Goal: Task Accomplishment & Management: Manage account settings

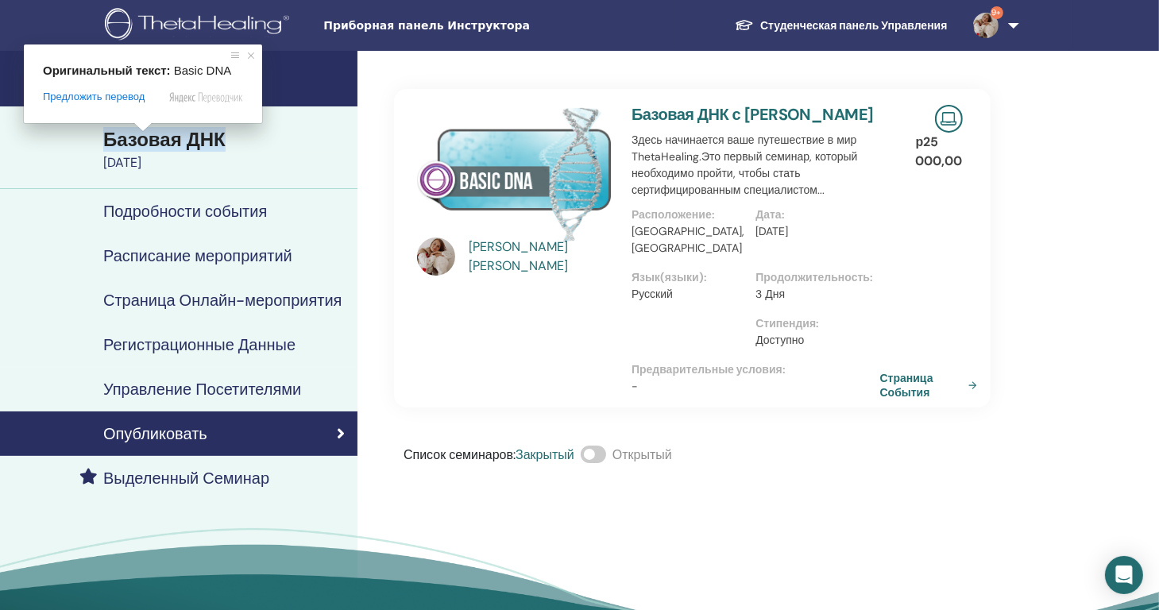
click at [286, 82] on h4 "[PERSON_NAME]" at bounding box center [225, 76] width 245 height 19
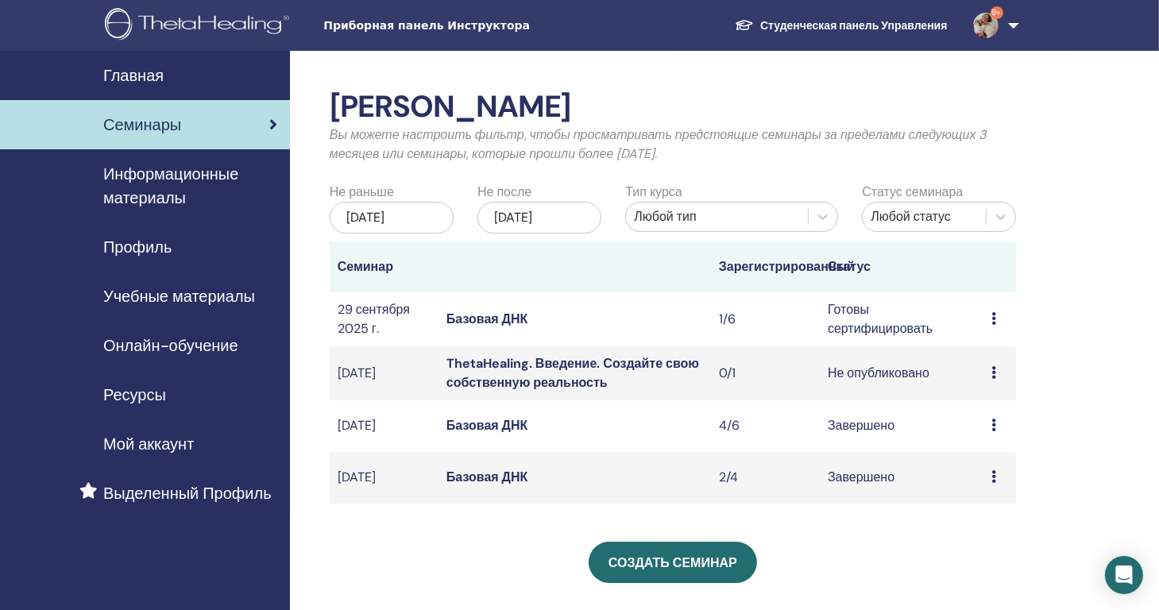
click at [998, 329] on div "Preview Edit Attendees Cancel" at bounding box center [999, 319] width 17 height 19
click at [723, 334] on td "1/6" at bounding box center [765, 319] width 109 height 54
click at [867, 337] on ya-tr-span "Готовы сертифицировать" at bounding box center [880, 319] width 105 height 36
click at [992, 325] on icon at bounding box center [993, 318] width 5 height 13
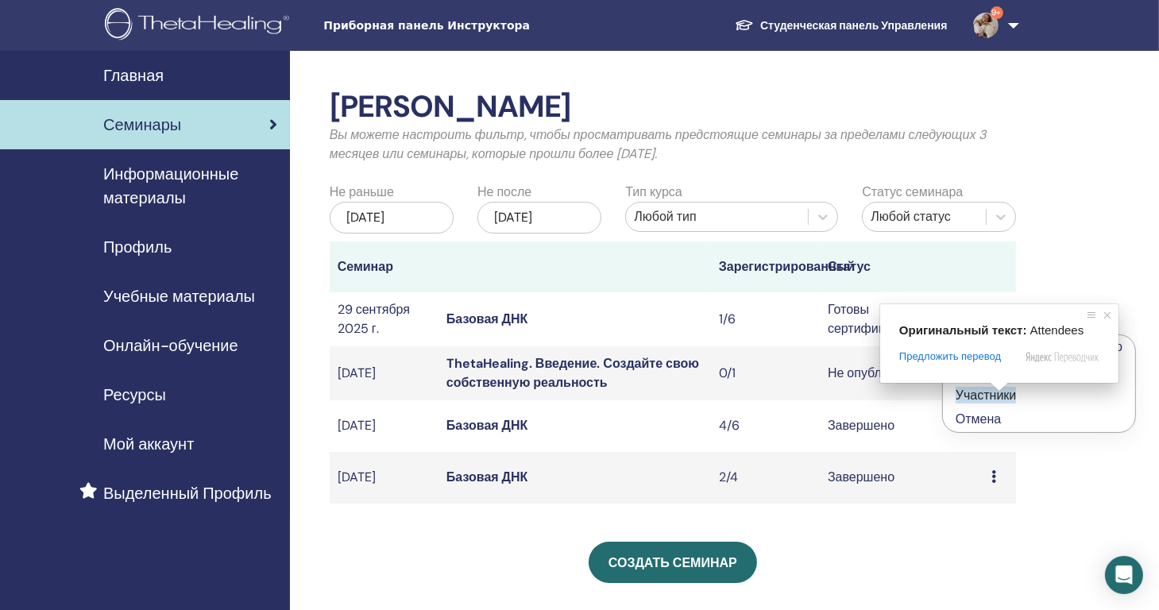
click at [998, 392] on span at bounding box center [999, 387] width 21 height 10
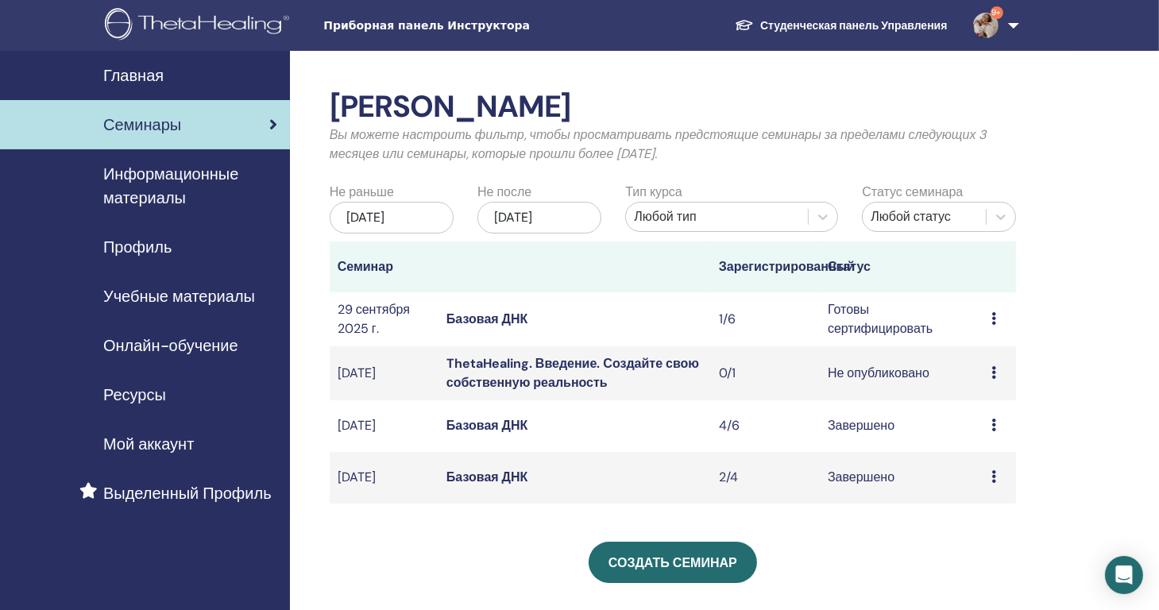
click at [994, 325] on icon at bounding box center [993, 318] width 5 height 13
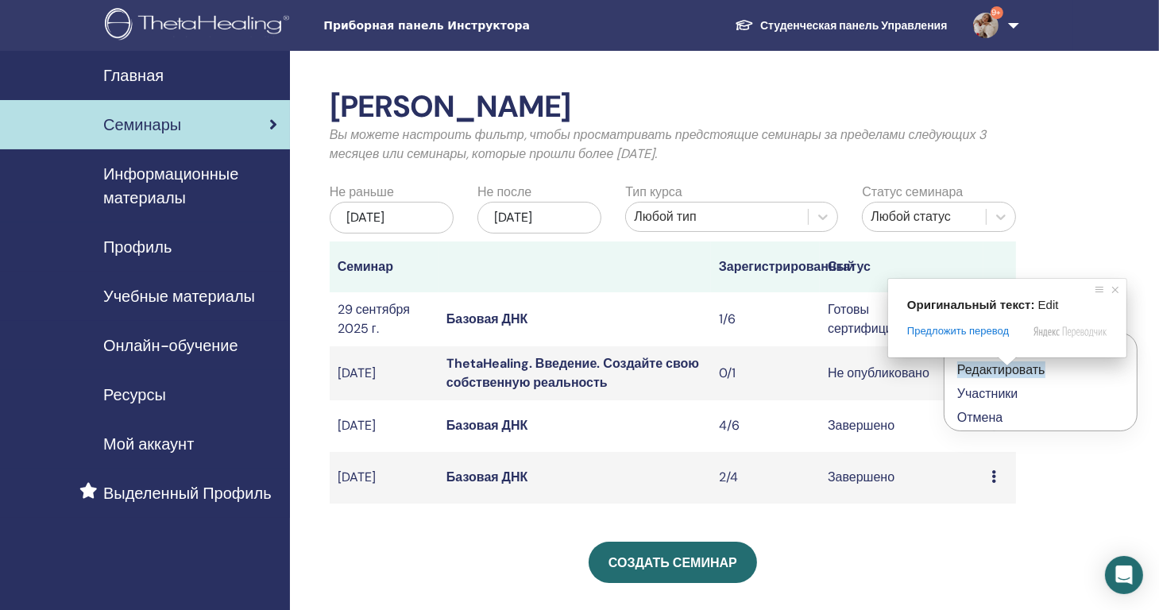
click at [998, 400] on ya-tr-span "Участники" at bounding box center [987, 393] width 60 height 17
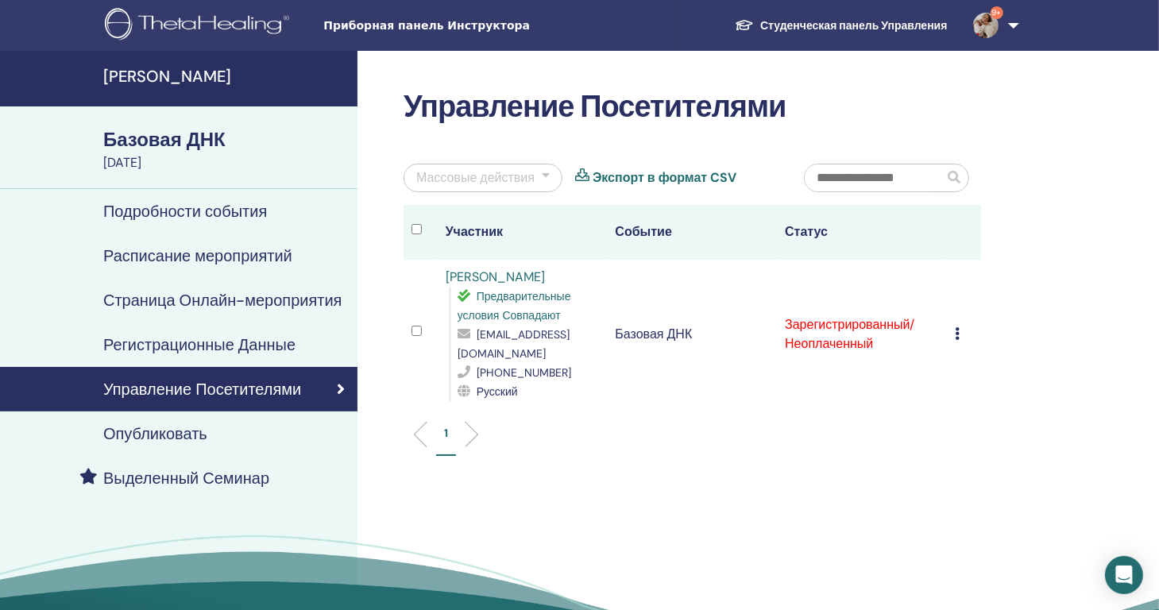
click at [957, 328] on icon at bounding box center [957, 333] width 5 height 13
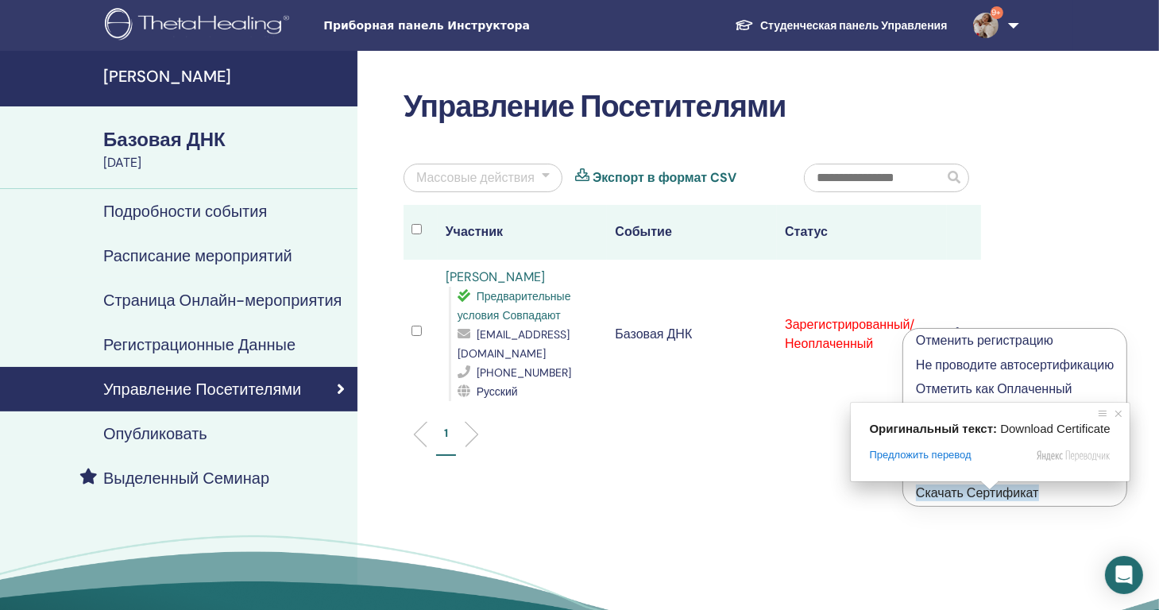
click at [998, 490] on span at bounding box center [989, 486] width 21 height 10
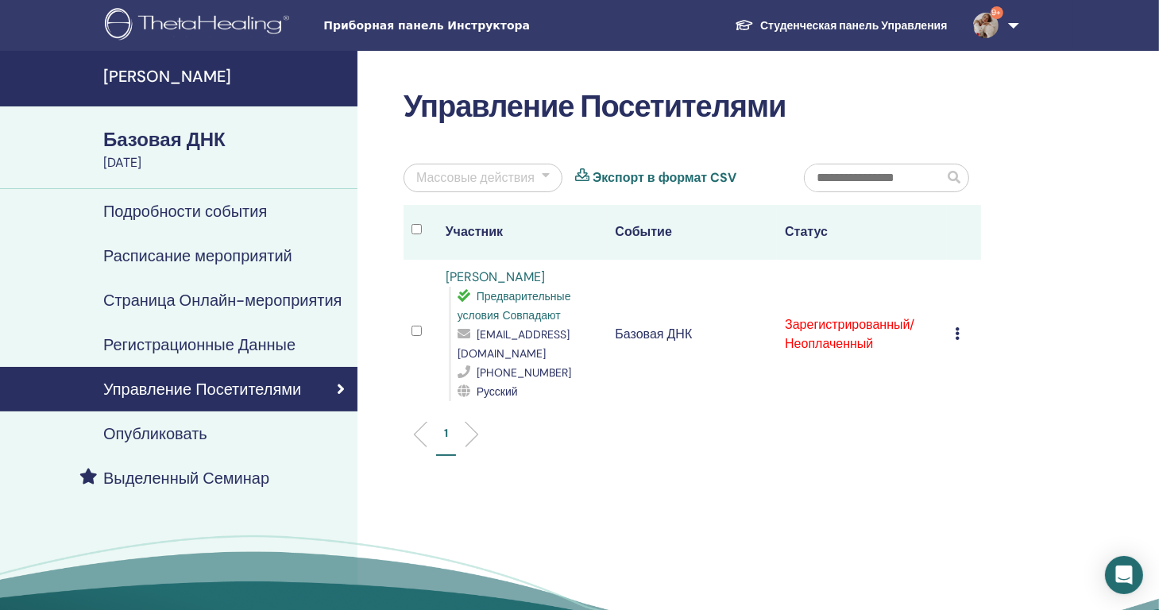
click at [956, 335] on icon at bounding box center [957, 333] width 5 height 13
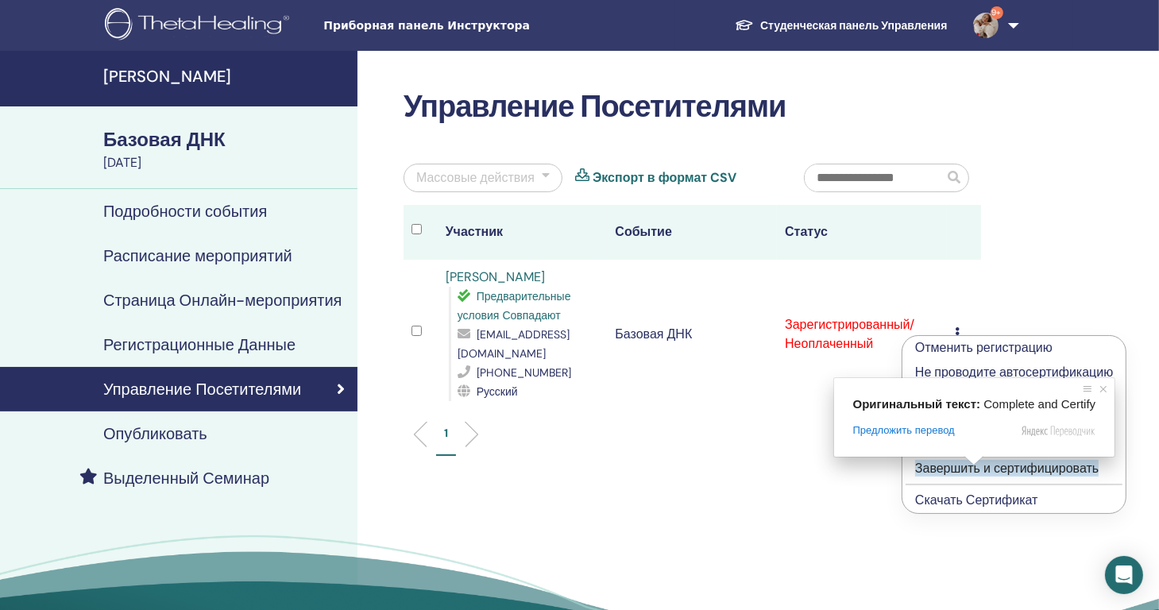
click at [988, 470] on ya-tr-span "Завершить и сертифицировать" at bounding box center [1006, 468] width 183 height 17
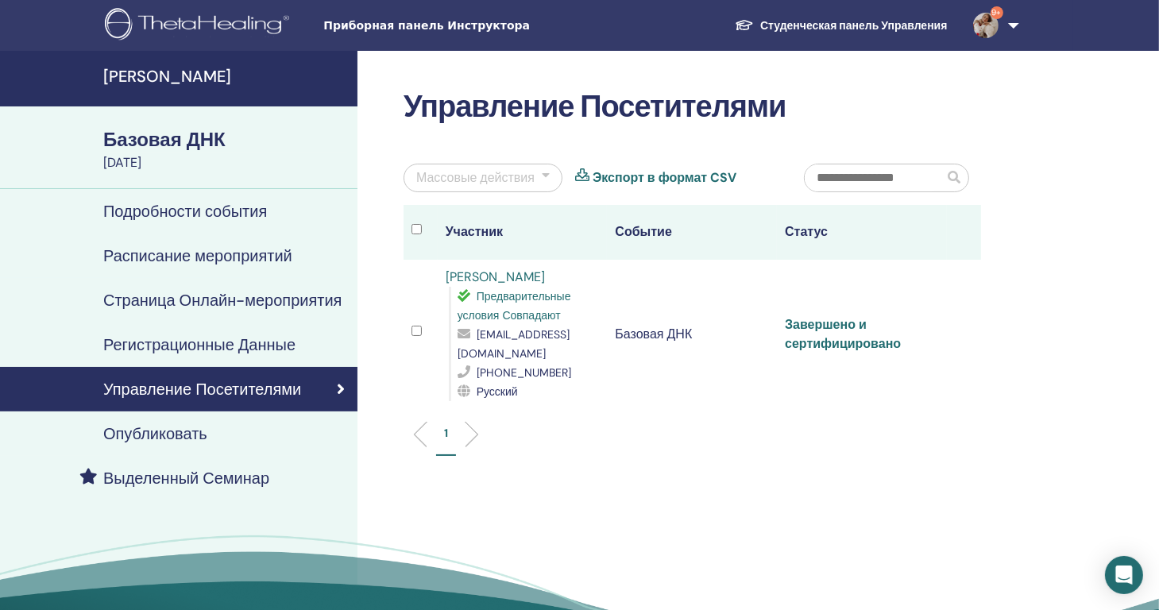
click at [826, 326] on ya-tr-span "Завершено и сертифицировано" at bounding box center [843, 334] width 116 height 36
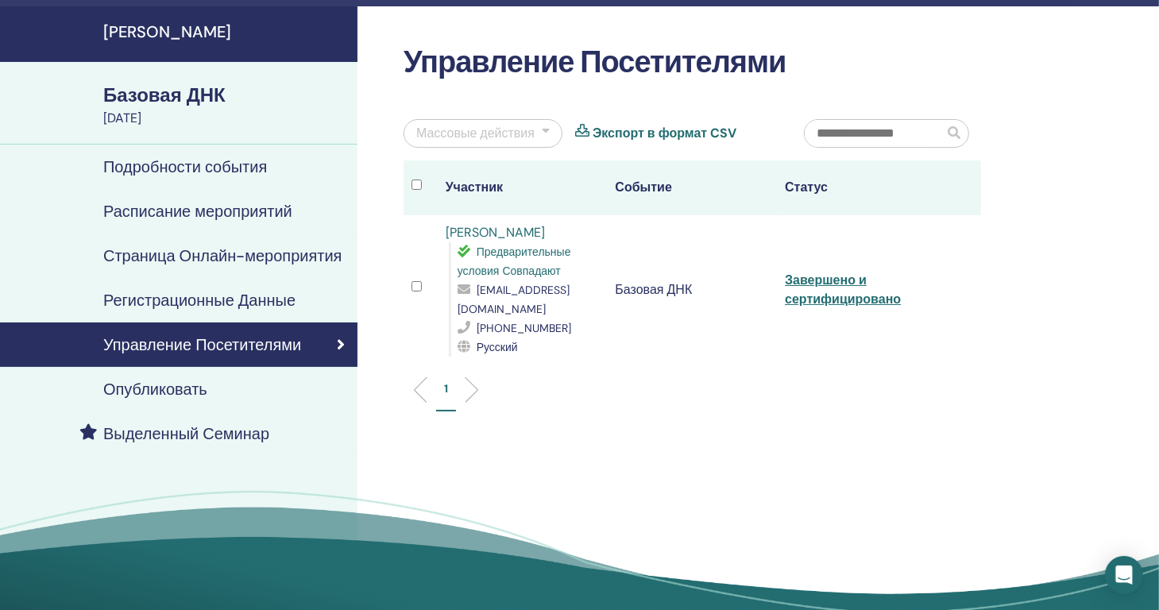
scroll to position [57, 0]
